Goal: Task Accomplishment & Management: Manage account settings

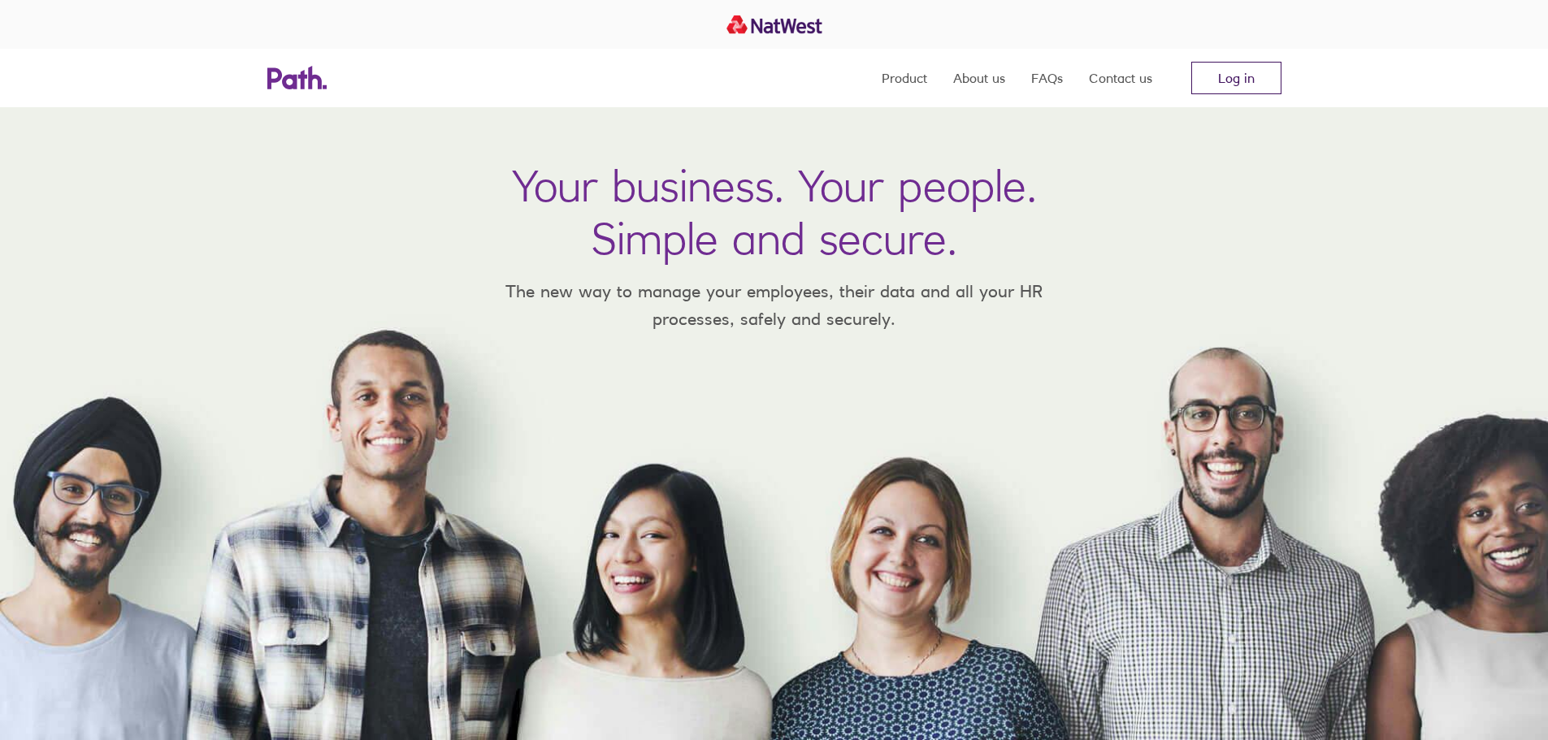
click at [1249, 78] on link "Log in" at bounding box center [1237, 78] width 90 height 33
click at [1236, 70] on link "Log in" at bounding box center [1237, 78] width 90 height 33
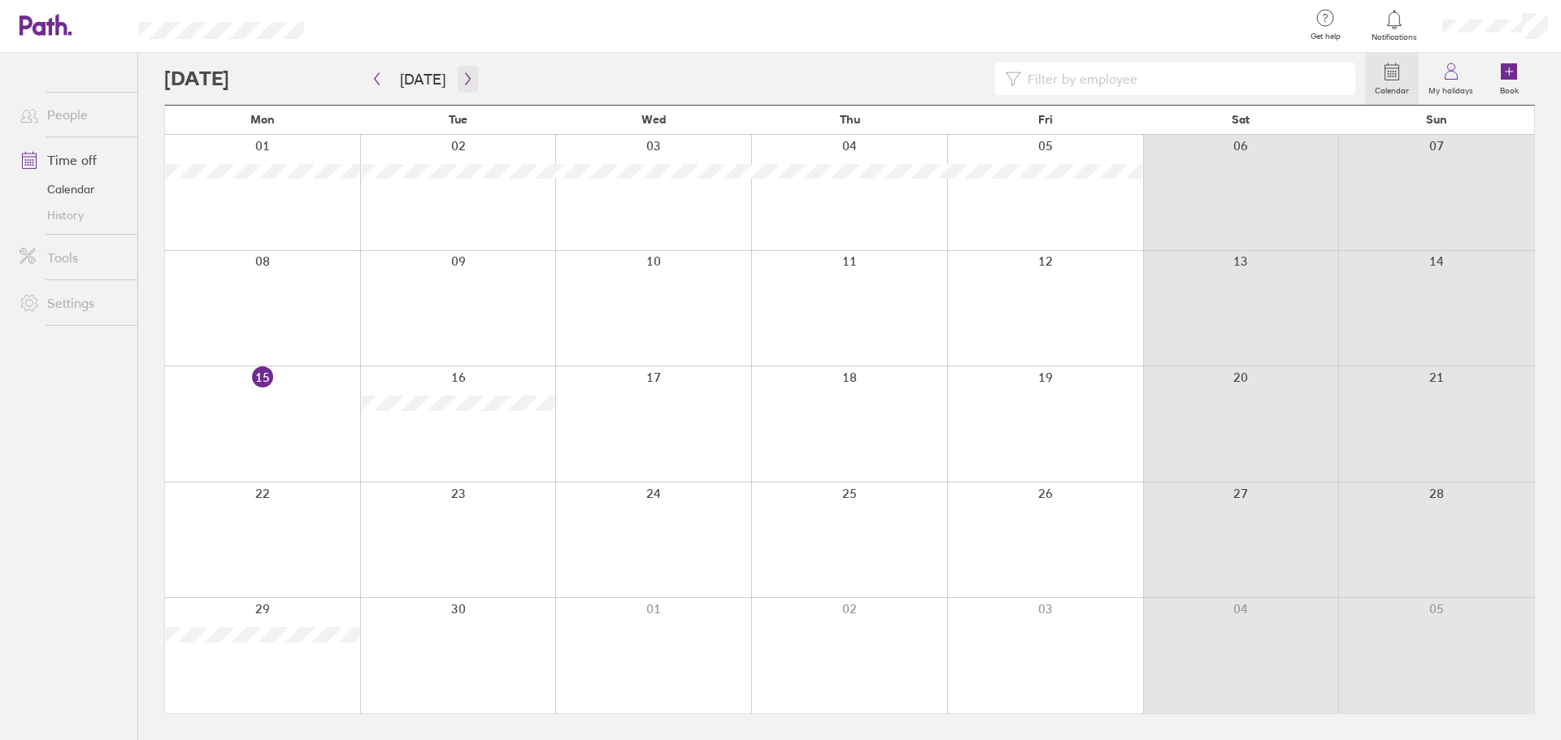
click at [465, 82] on icon "button" at bounding box center [468, 78] width 12 height 13
